Goal: Use online tool/utility: Use online tool/utility

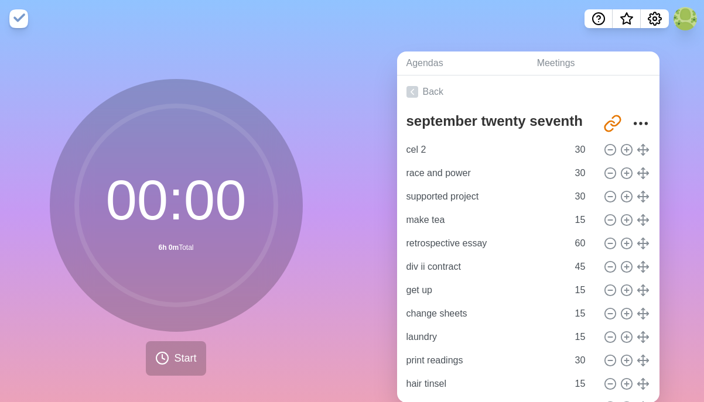
scroll to position [77, 0]
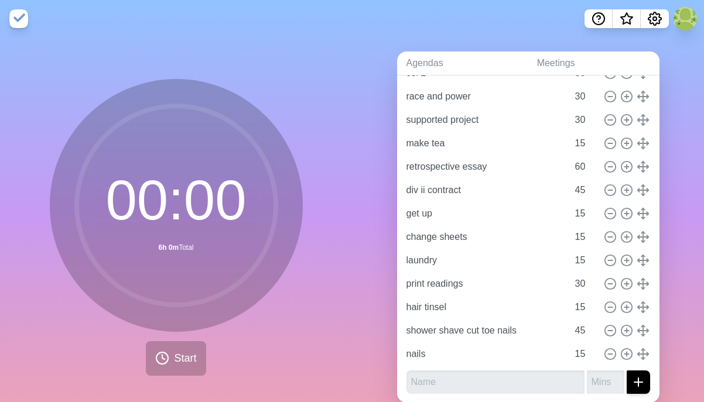
click at [511, 385] on input "text" at bounding box center [496, 382] width 178 height 23
type input "timecard"
click at [627, 371] on button "submit" at bounding box center [638, 382] width 23 height 23
type input "15"
click at [627, 371] on button "submit" at bounding box center [638, 382] width 23 height 23
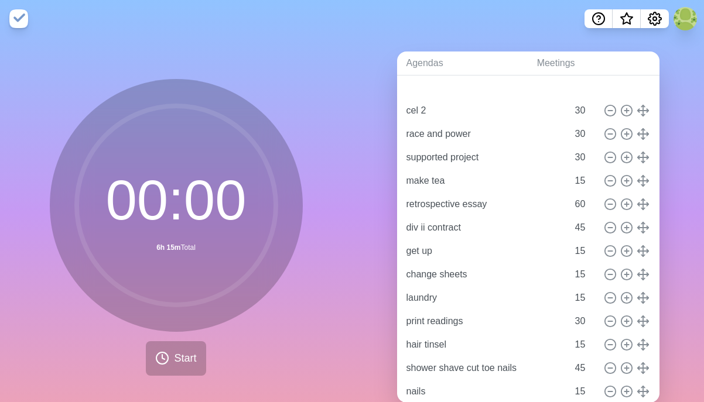
scroll to position [56, 0]
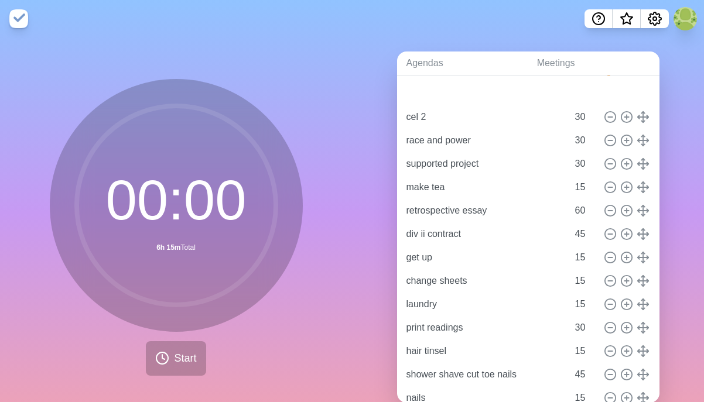
type input "timecard"
type input "15"
type input "cel 2"
type input "race and power"
type input "supported project"
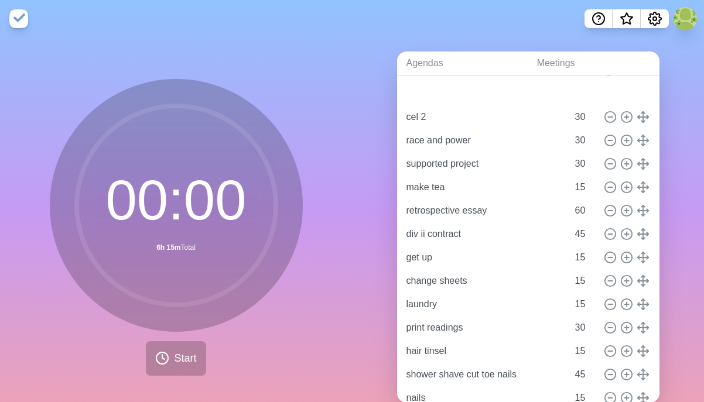
type input "30"
type input "make tea"
type input "15"
type input "retrospective essay"
type input "60"
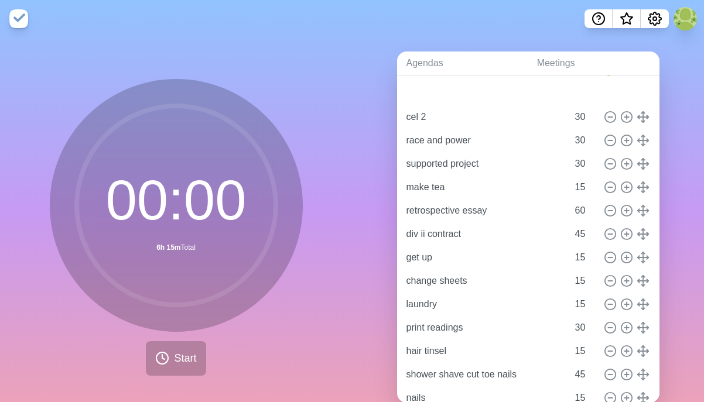
type input "div ii contract"
type input "45"
type input "get up"
type input "change sheets"
type input "laundry"
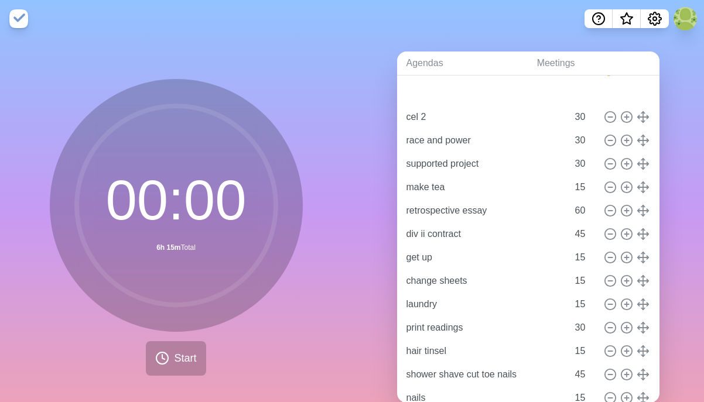
type input "15"
type input "print readings"
type input "30"
type input "hair tinsel"
type input "15"
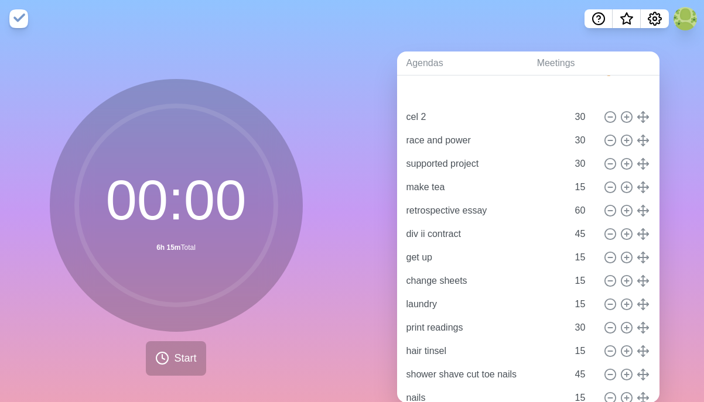
type input "shower shave cut toe nails"
type input "45"
type input "nails"
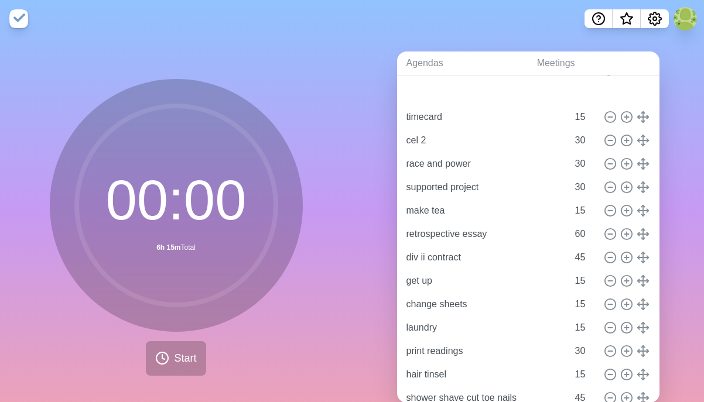
drag, startPoint x: 643, startPoint y: 380, endPoint x: 639, endPoint y: 91, distance: 289.4
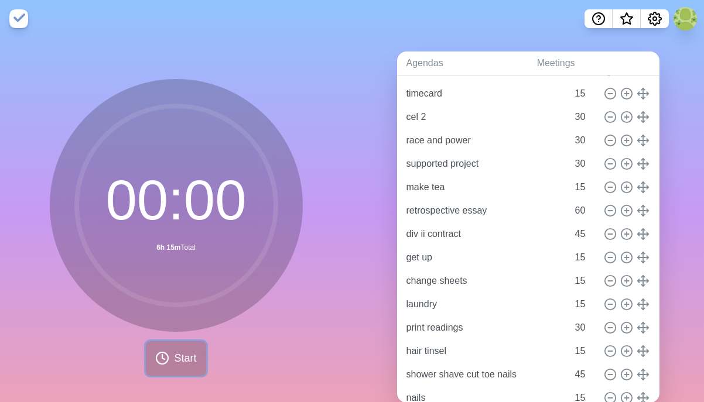
click at [186, 364] on span "Start" at bounding box center [185, 359] width 22 height 16
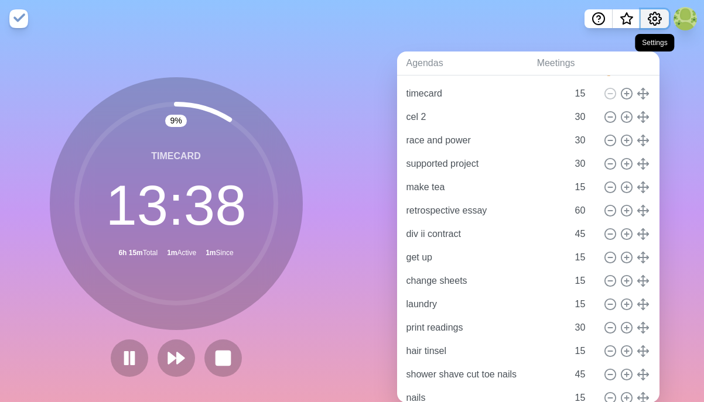
click at [660, 12] on icon "Settings" at bounding box center [655, 19] width 14 height 14
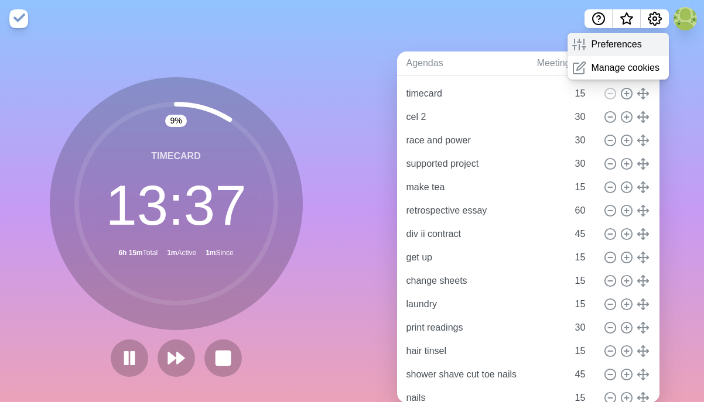
click at [644, 45] on div "Preferences" at bounding box center [618, 44] width 101 height 23
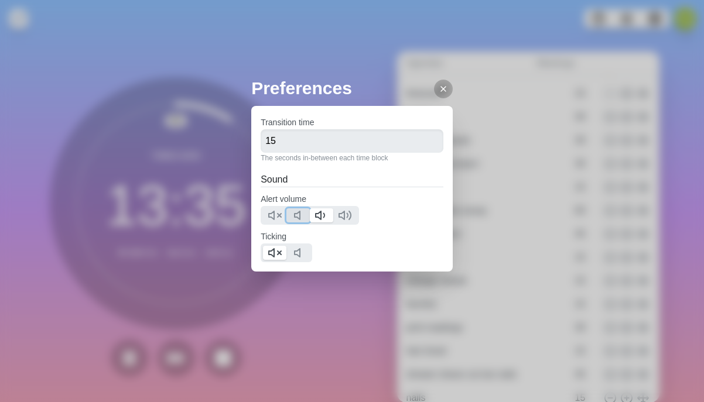
click at [298, 215] on icon at bounding box center [301, 216] width 14 height 14
click at [321, 211] on polygon at bounding box center [318, 215] width 5 height 8
click at [300, 251] on polygon at bounding box center [297, 253] width 5 height 8
click at [286, 251] on button at bounding box center [274, 253] width 23 height 14
click at [441, 90] on line at bounding box center [443, 89] width 5 height 5
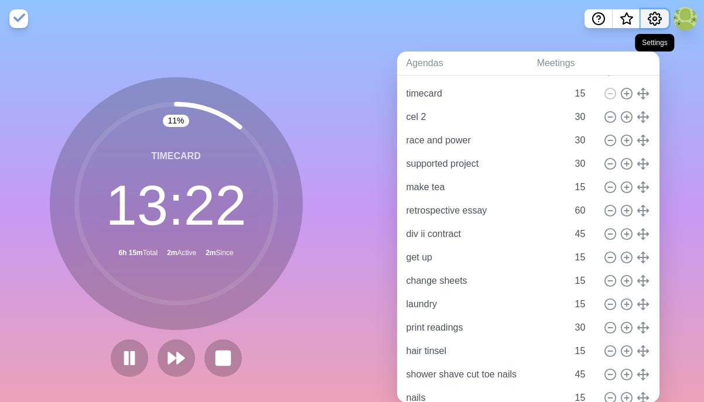
click at [653, 23] on icon "Settings" at bounding box center [655, 18] width 13 height 13
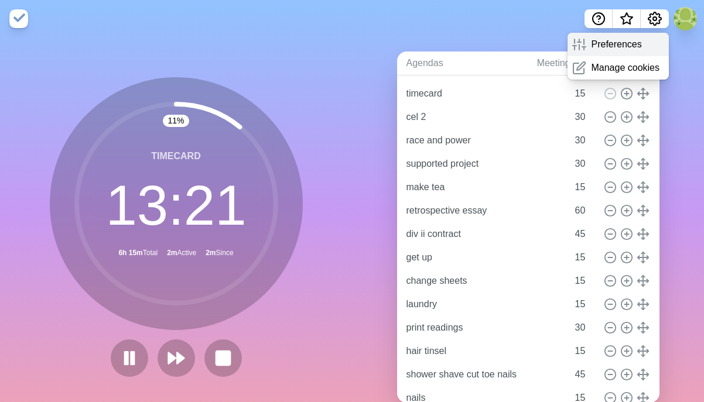
click at [596, 53] on div "Preferences" at bounding box center [618, 44] width 101 height 23
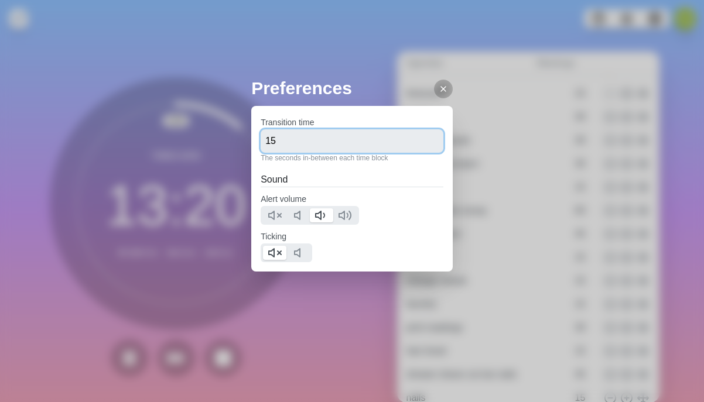
click at [312, 149] on input "15" at bounding box center [352, 140] width 183 height 23
click at [427, 140] on input "16" at bounding box center [352, 140] width 183 height 23
click at [427, 140] on input "17" at bounding box center [352, 140] width 183 height 23
click at [428, 145] on input "16" at bounding box center [352, 140] width 183 height 23
click at [380, 136] on input "16" at bounding box center [352, 140] width 183 height 23
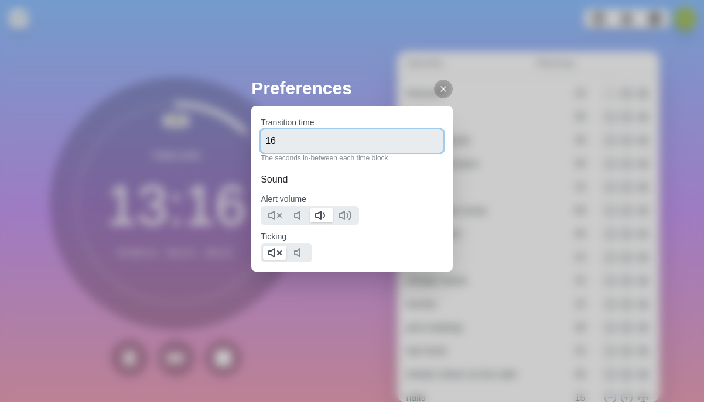
click at [380, 136] on input "16" at bounding box center [352, 140] width 183 height 23
type input "6"
click at [373, 141] on input "30" at bounding box center [352, 140] width 183 height 23
type input "3"
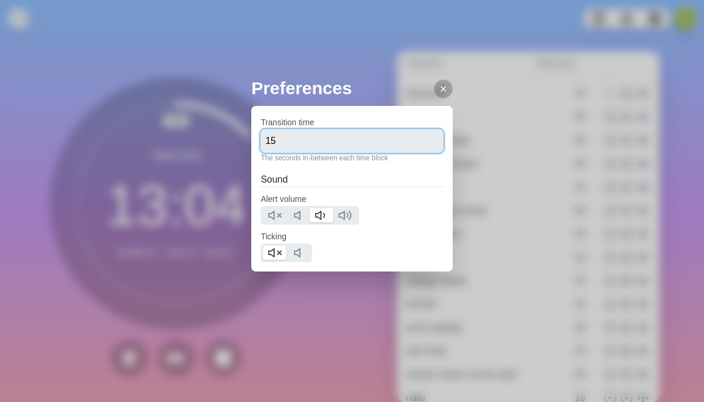
type input "15"
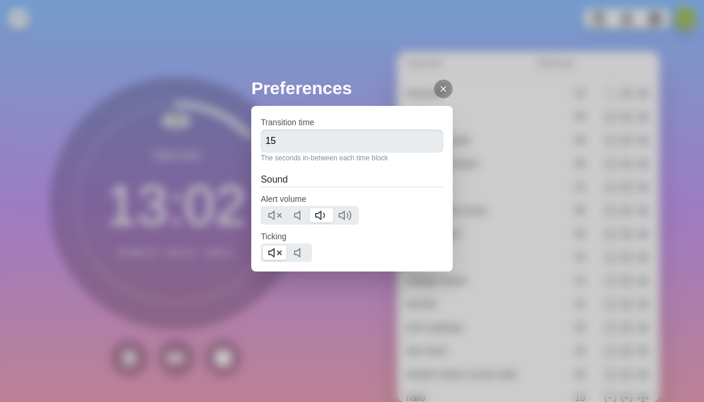
click at [437, 84] on div at bounding box center [443, 89] width 19 height 19
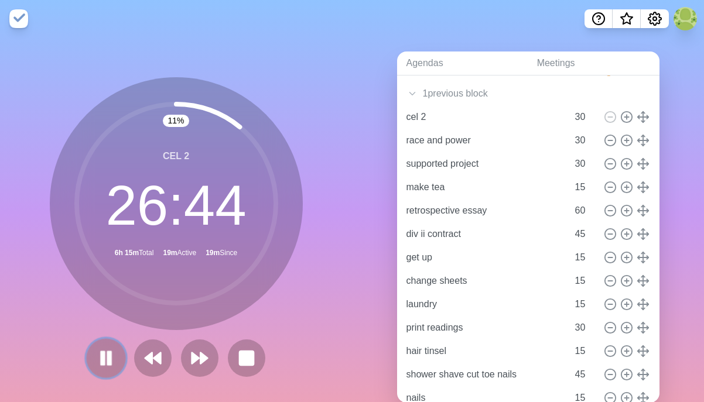
click at [112, 369] on button at bounding box center [105, 358] width 39 height 39
